Goal: Find specific page/section: Find specific page/section

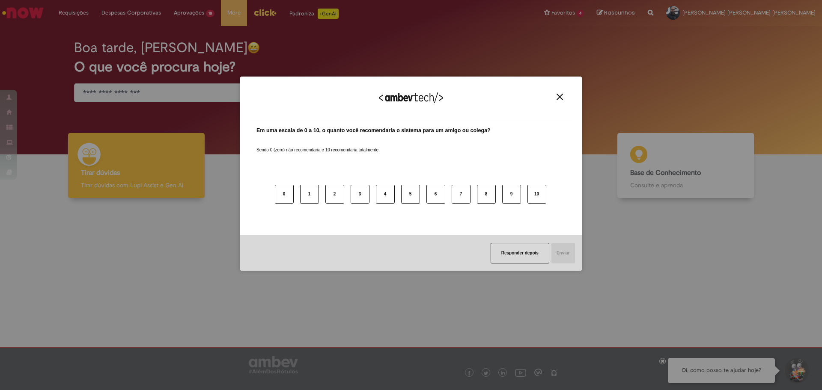
click at [563, 95] on div "Agradecemos seu feedback!" at bounding box center [411, 103] width 322 height 33
click at [562, 95] on img "Close" at bounding box center [559, 97] width 6 height 6
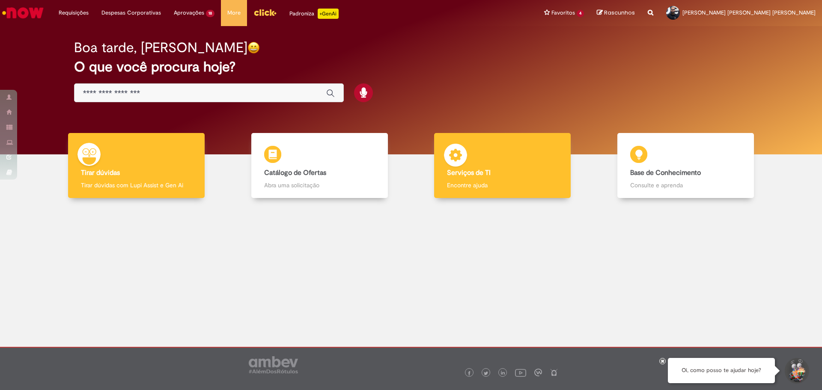
click at [520, 157] on div "Serviços de TI Serviços de TI Encontre ajuda" at bounding box center [502, 165] width 137 height 65
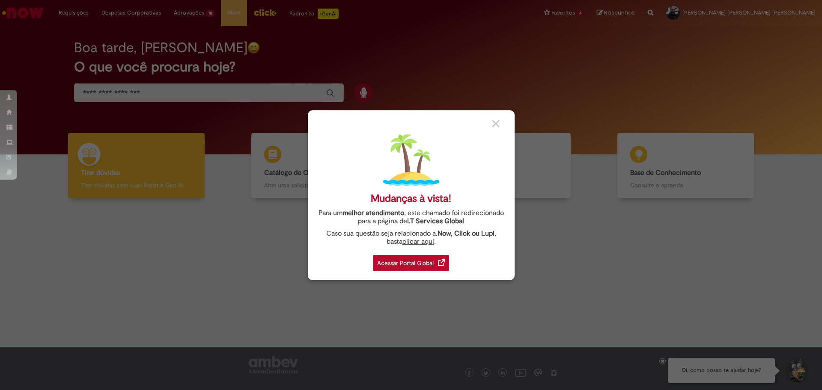
click at [411, 267] on div "Acessar Portal Global" at bounding box center [411, 263] width 76 height 16
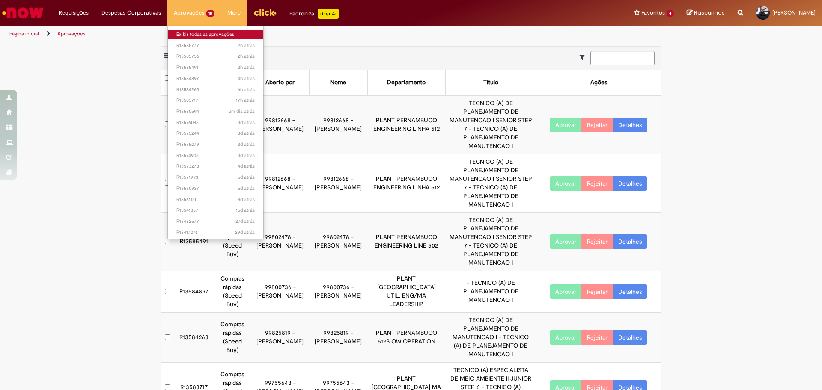
click at [201, 34] on link "Exibir todas as aprovações" at bounding box center [215, 34] width 95 height 9
